Goal: Transaction & Acquisition: Subscribe to service/newsletter

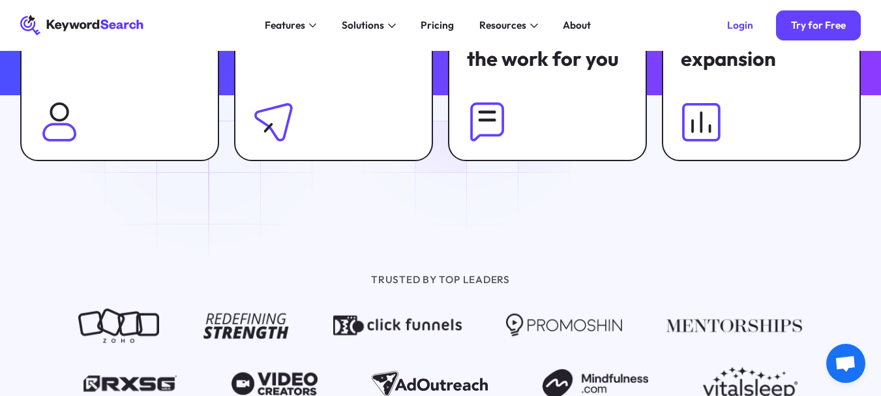
scroll to position [978, 0]
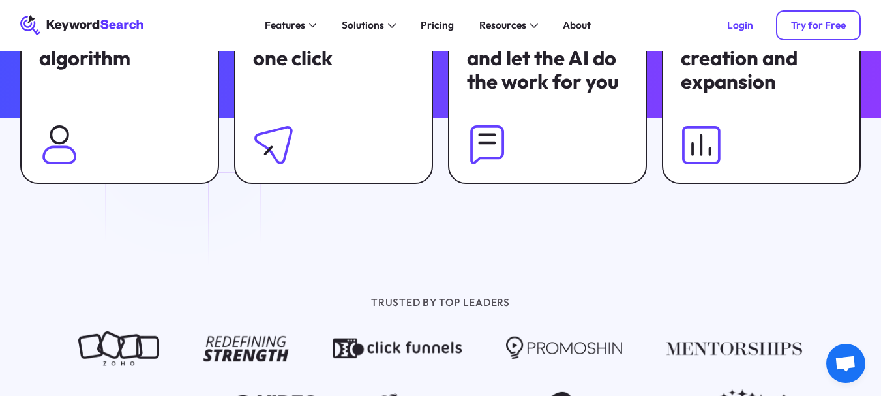
click at [793, 26] on div "Try for Free" at bounding box center [818, 25] width 55 height 12
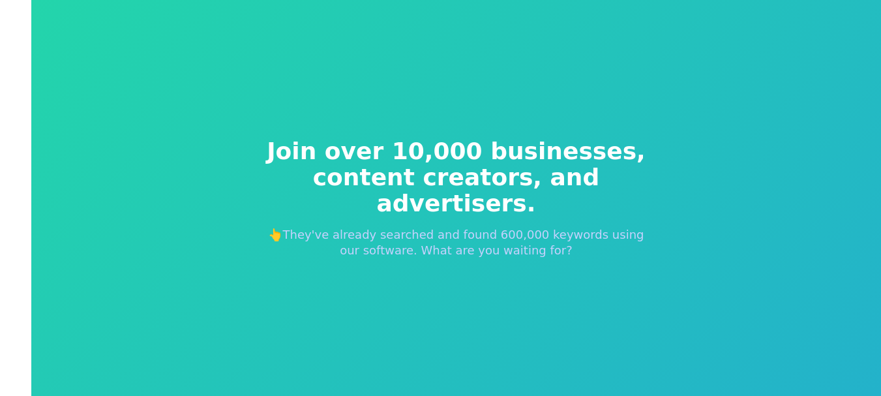
scroll to position [16, 0]
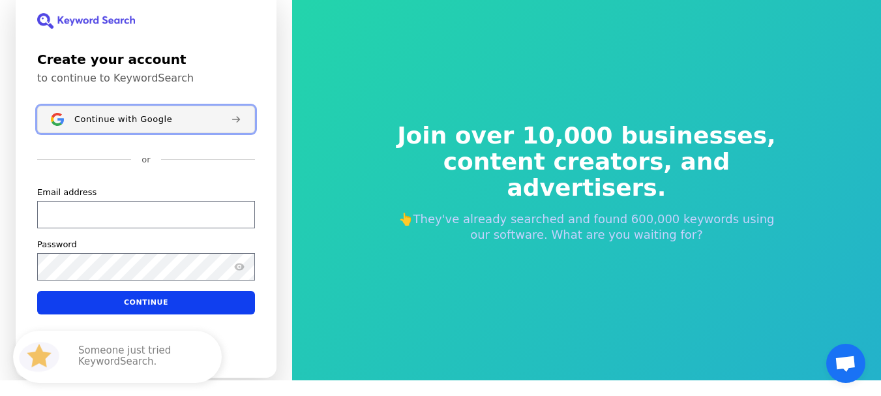
click at [129, 123] on span "Continue with Google" at bounding box center [123, 119] width 98 height 10
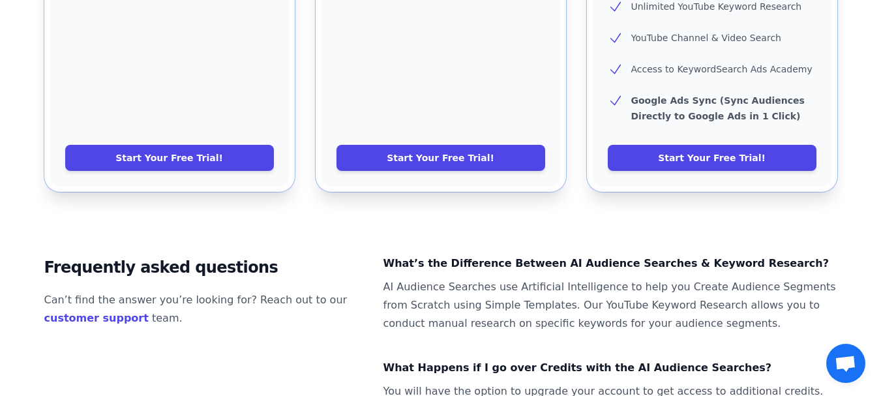
scroll to position [783, 0]
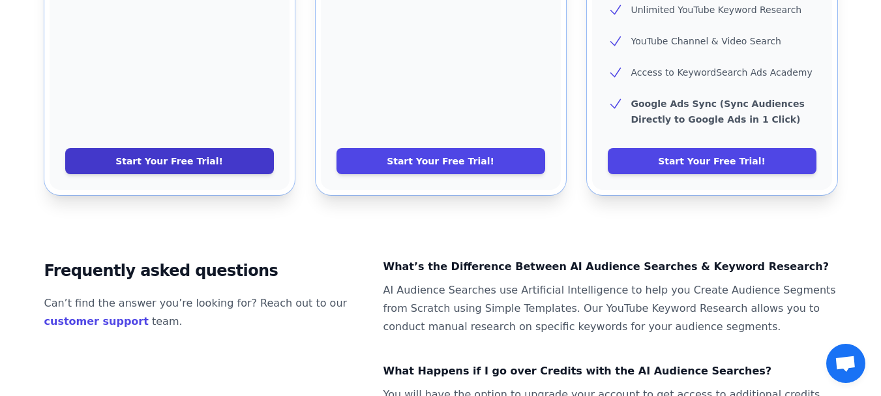
click at [214, 148] on link "Start Your Free Trial!" at bounding box center [169, 161] width 209 height 26
